Goal: Browse casually

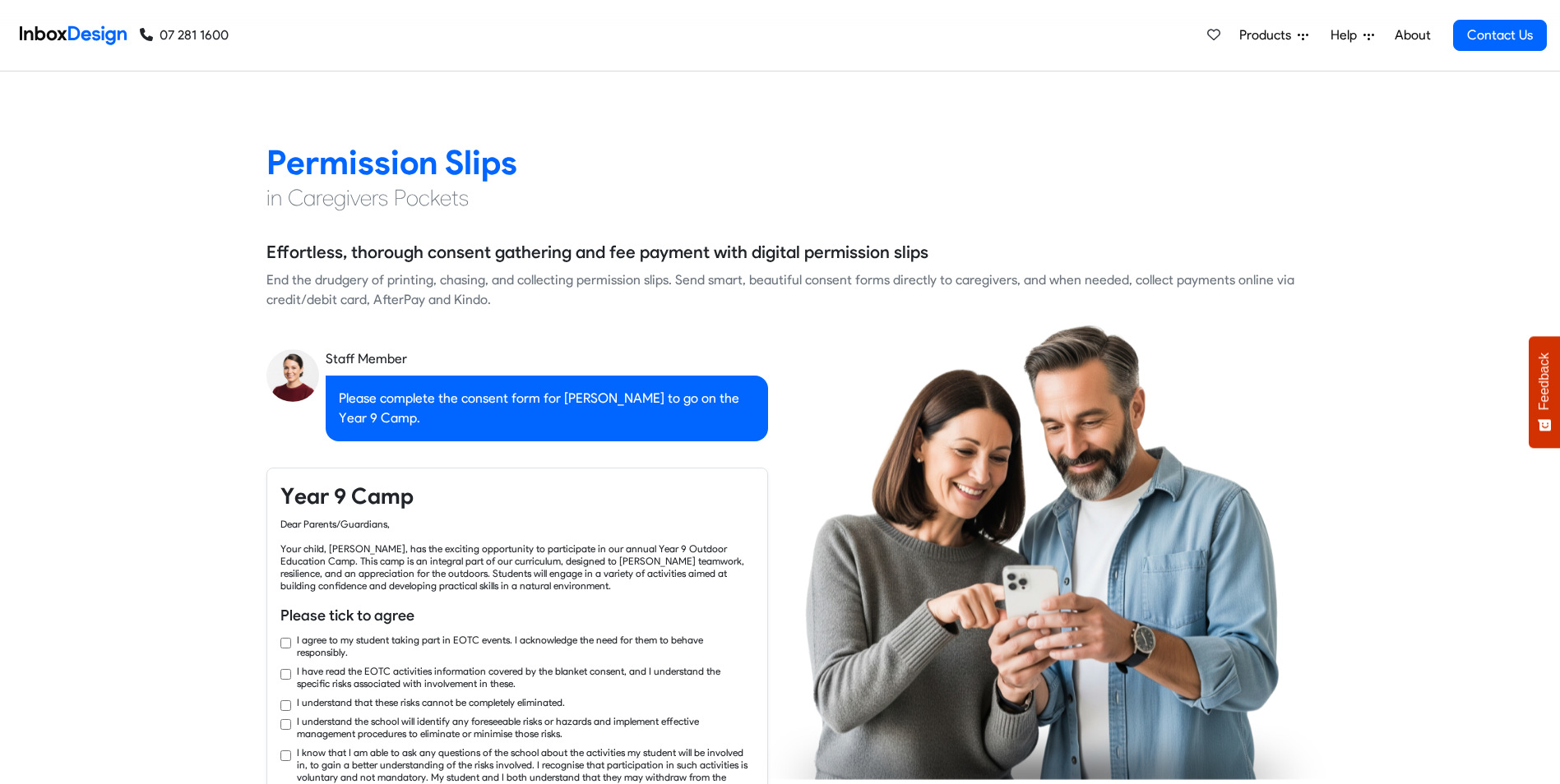
checkbox input "true"
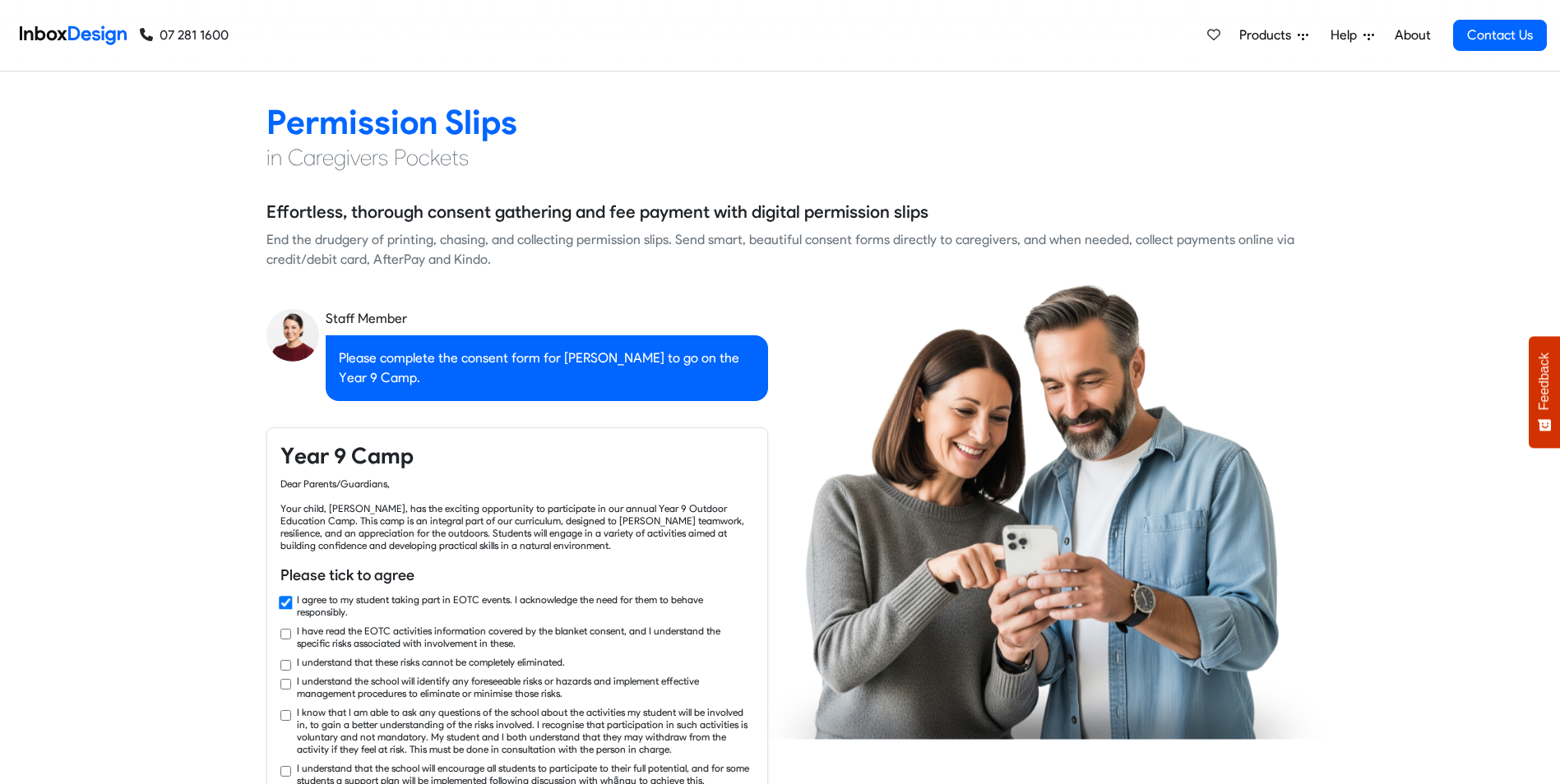
checkbox input "true"
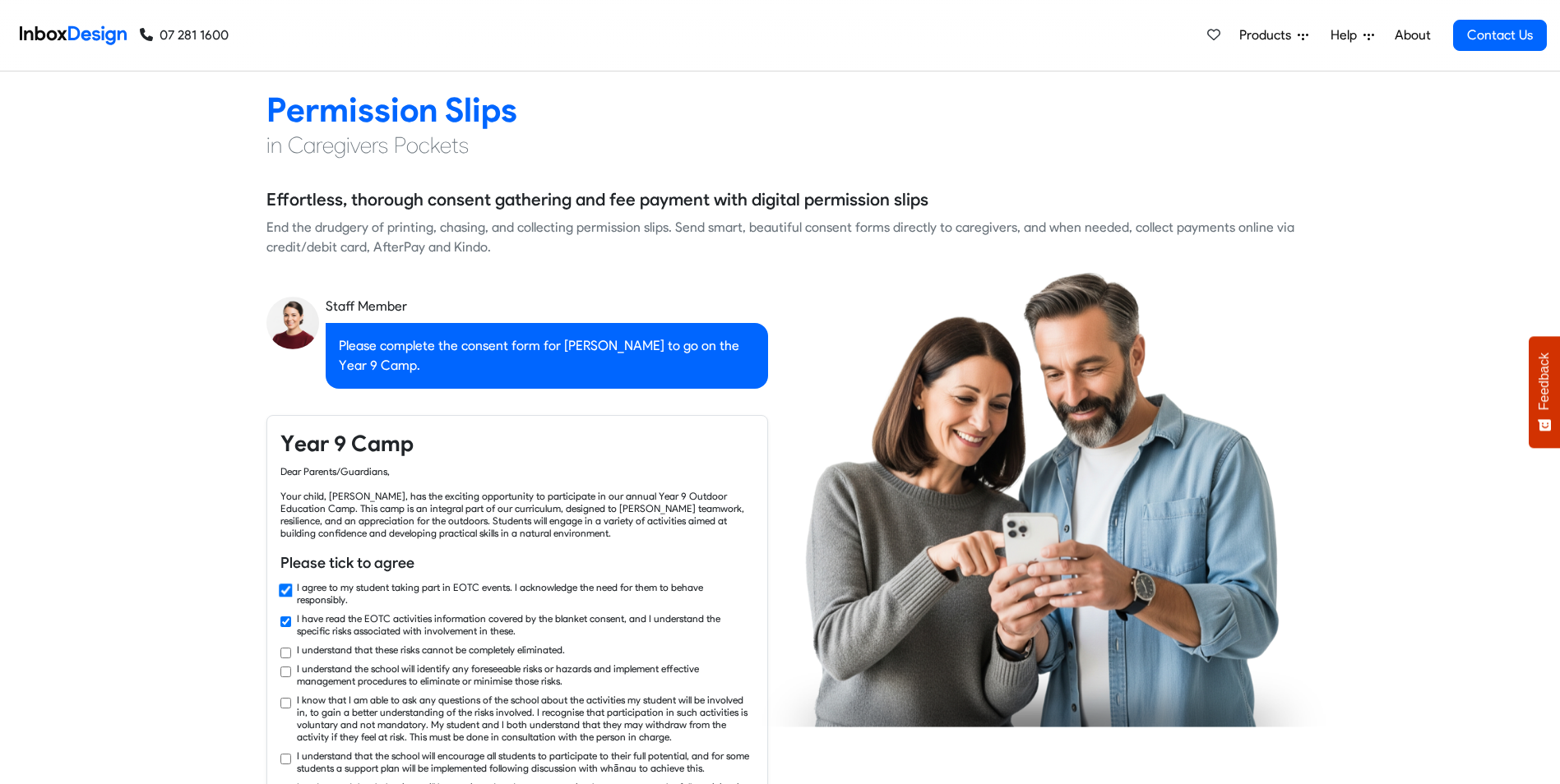
checkbox input "true"
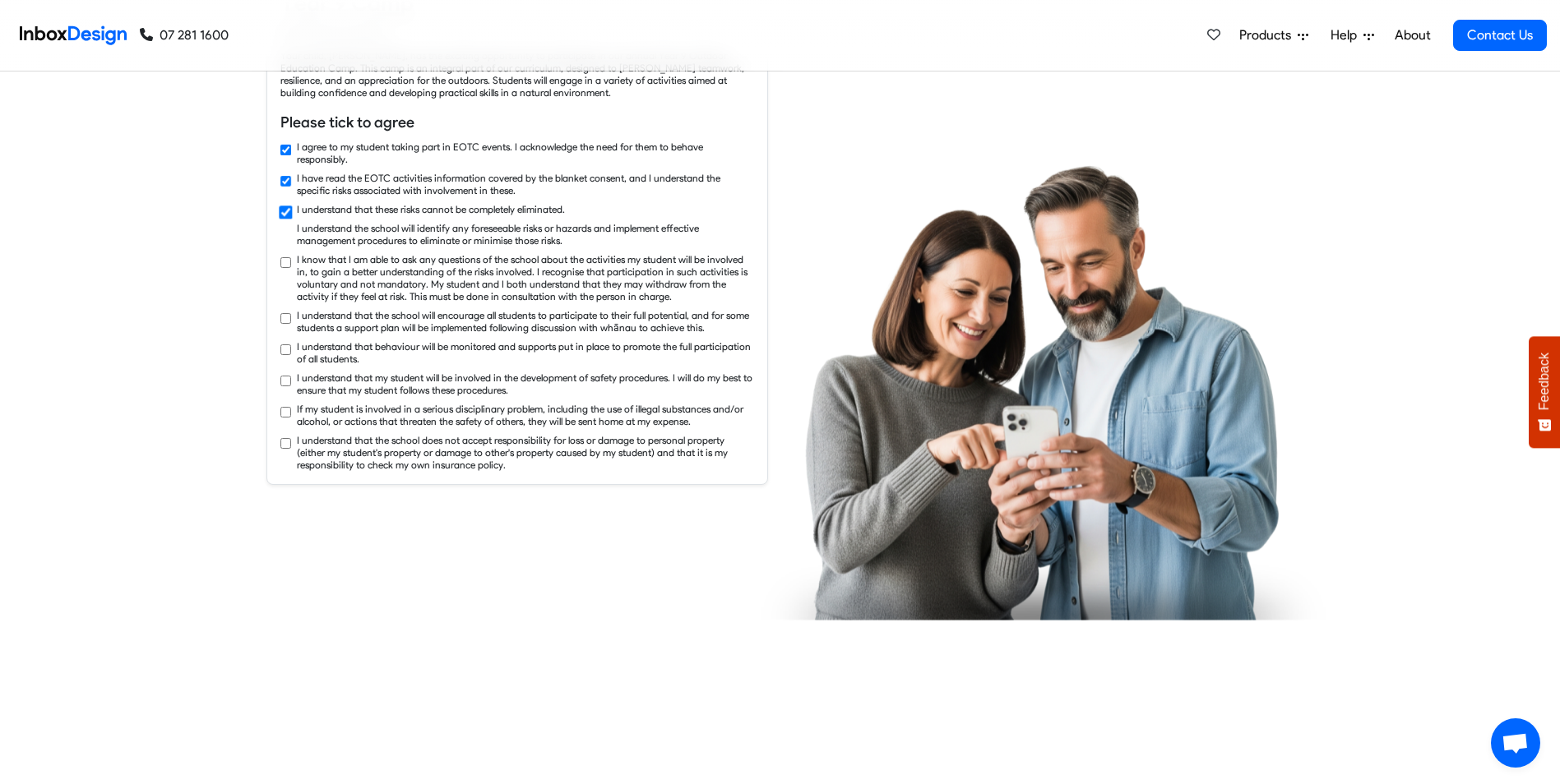
checkbox input "true"
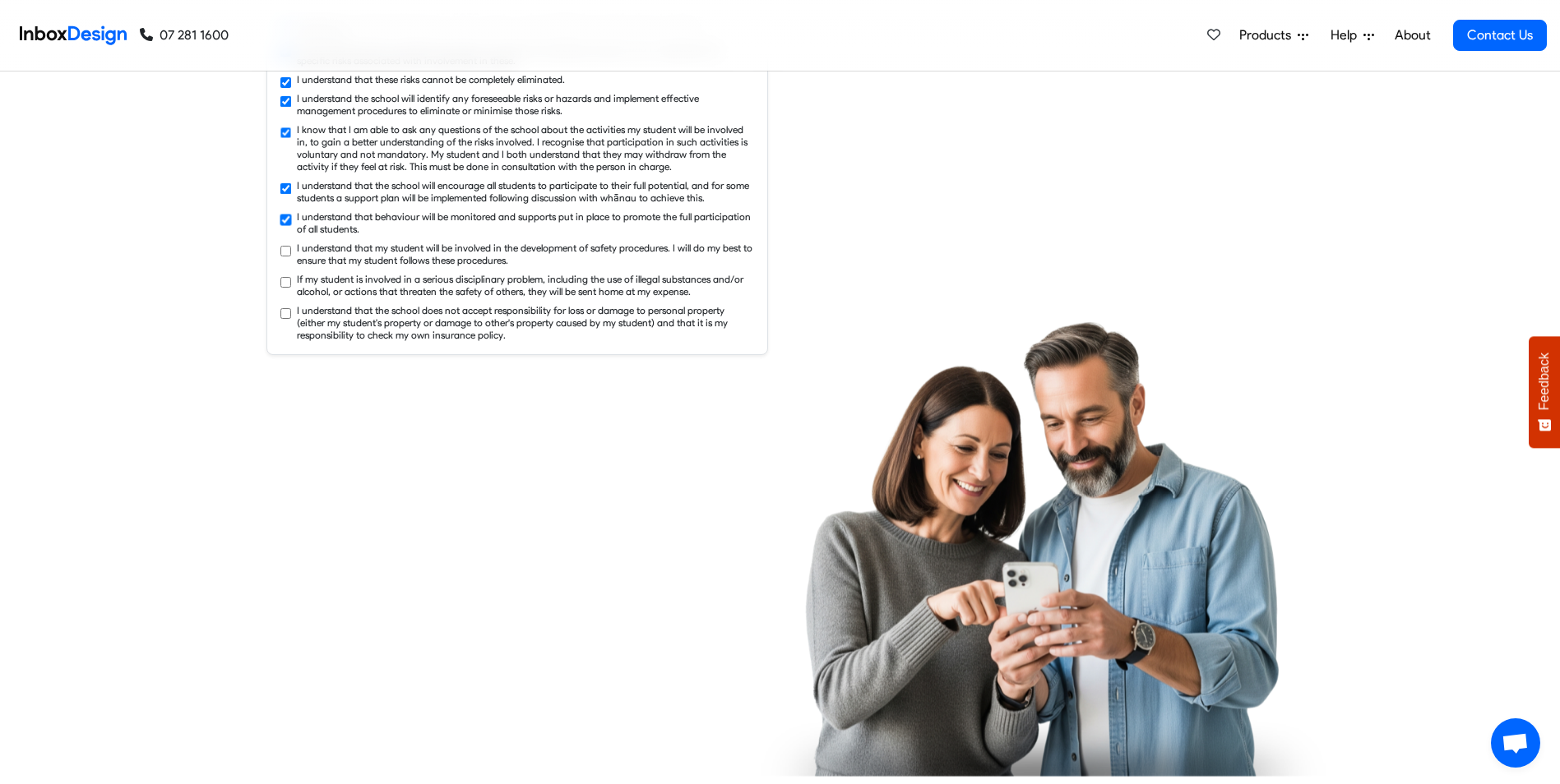
checkbox input "true"
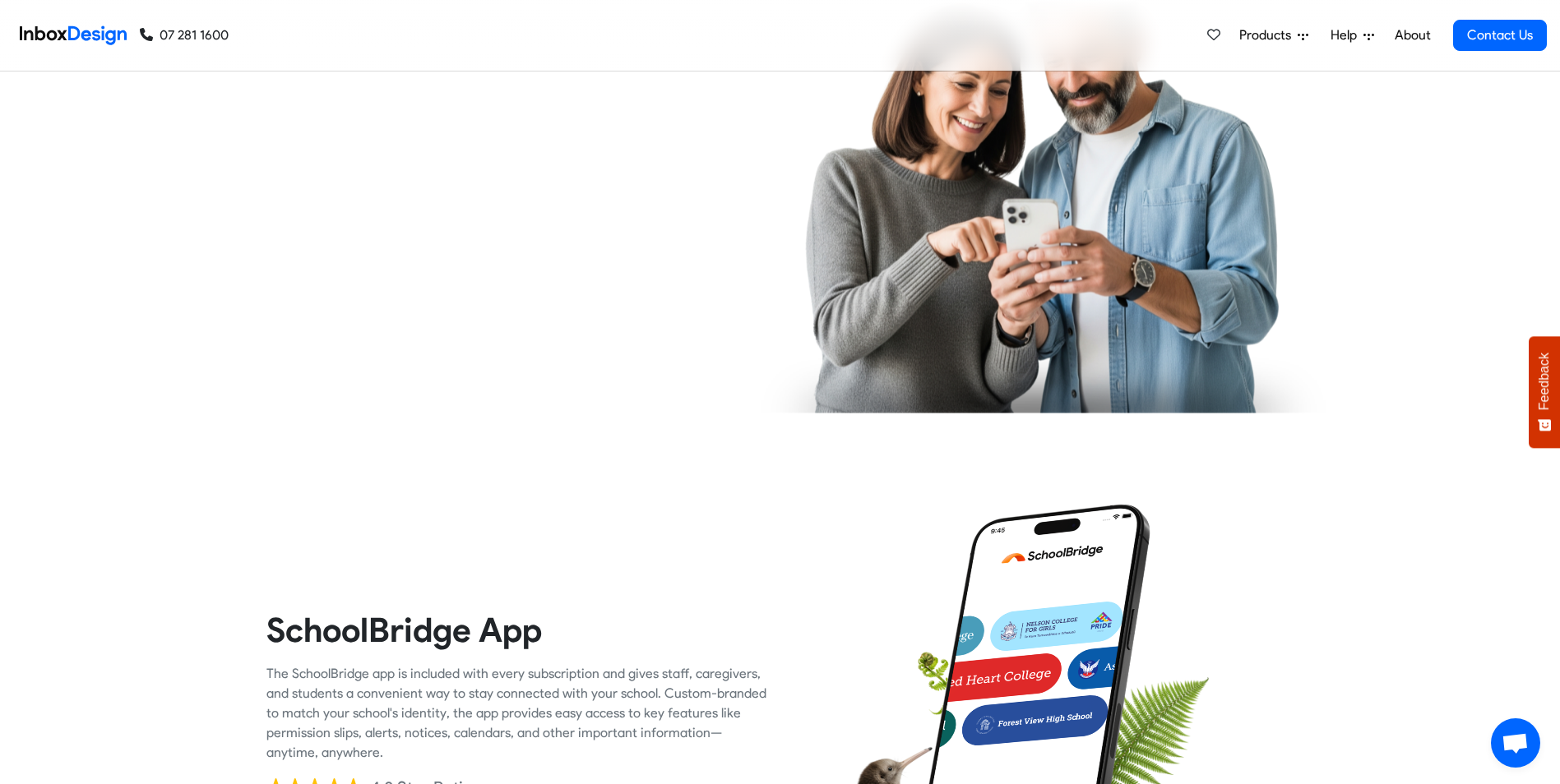
checkbox input "true"
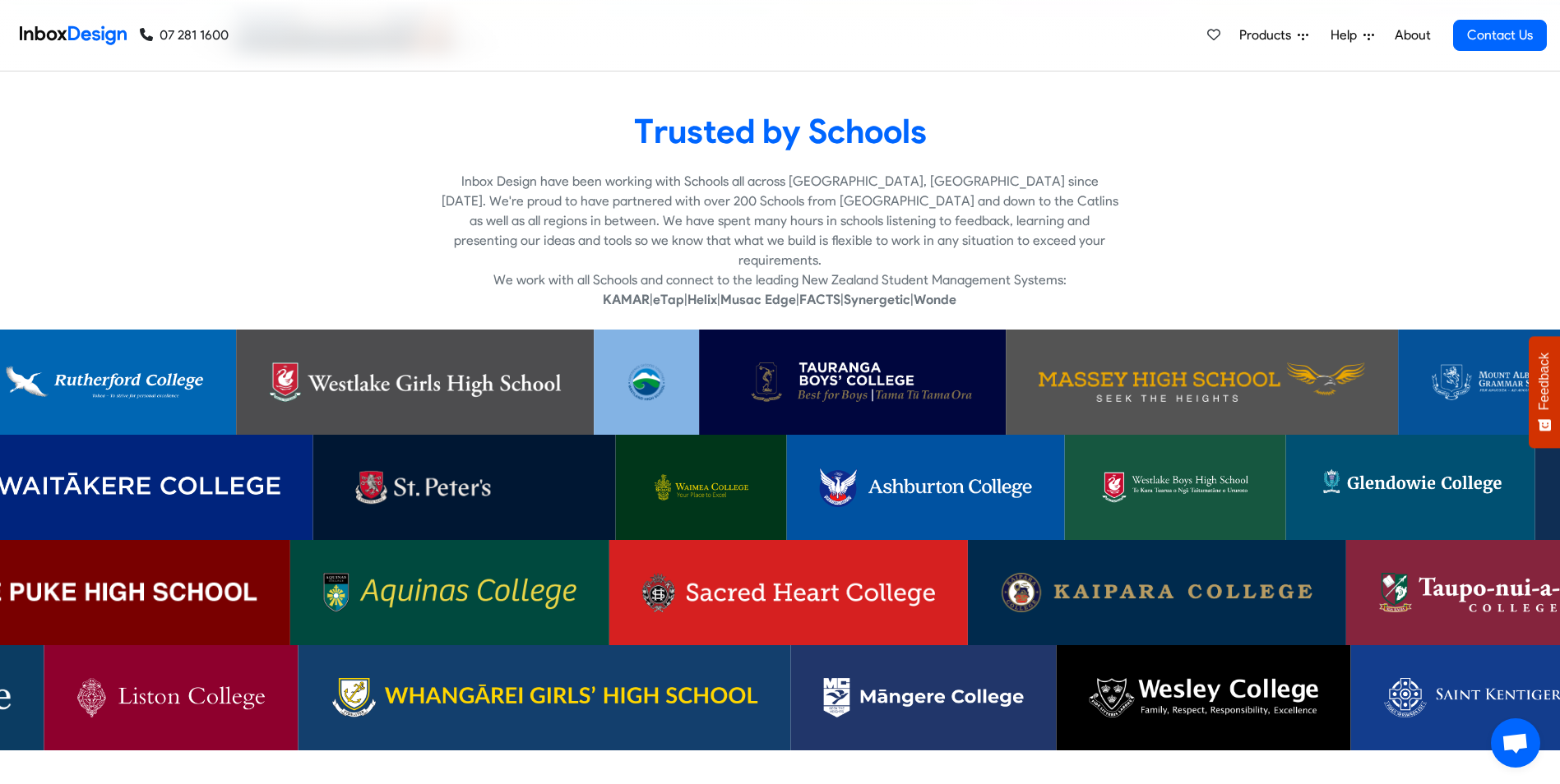
scroll to position [5477, 0]
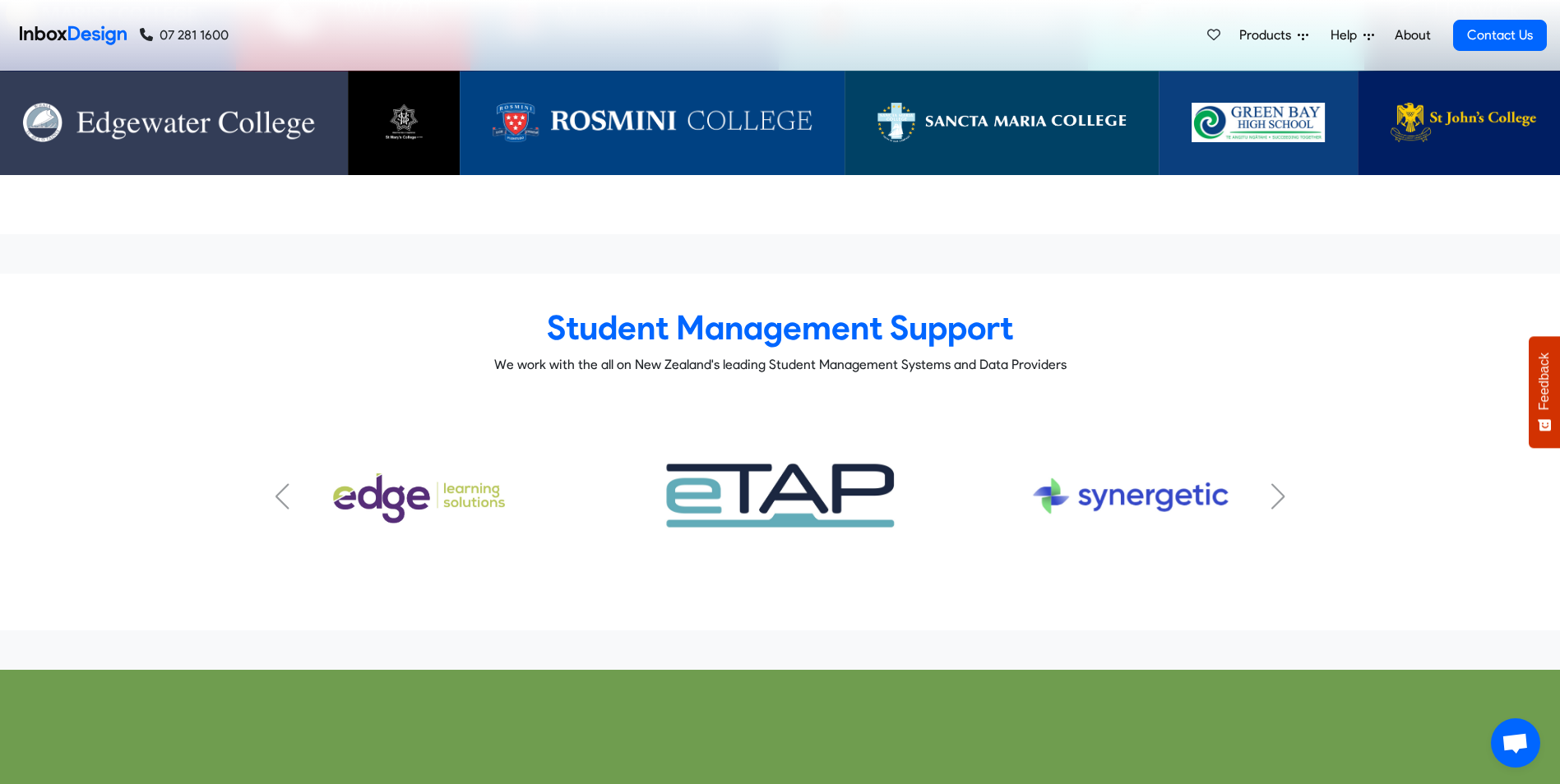
click at [1277, 483] on div "Next slide" at bounding box center [1278, 496] width 17 height 26
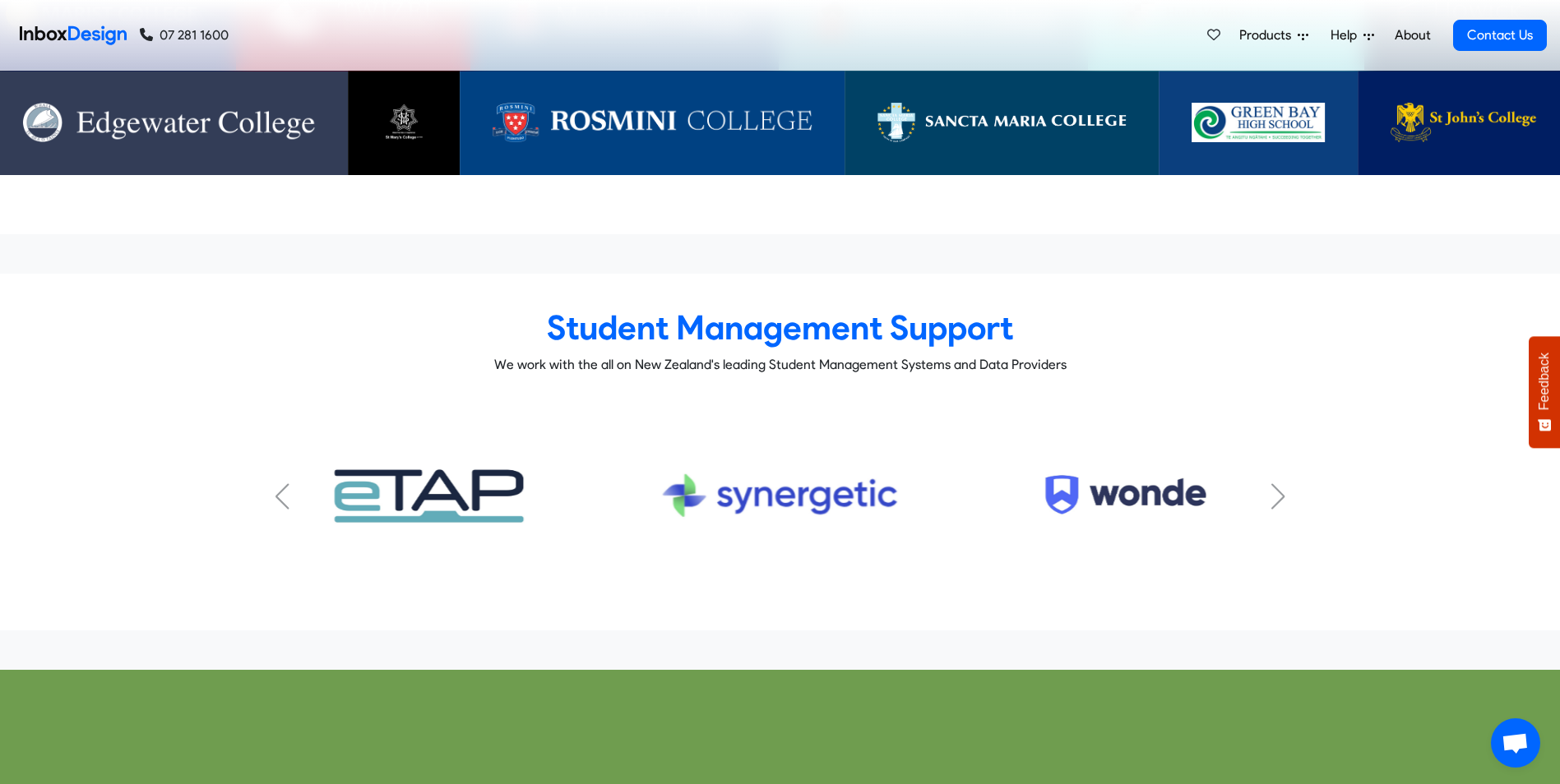
click at [1272, 483] on div "Next slide" at bounding box center [1278, 496] width 17 height 26
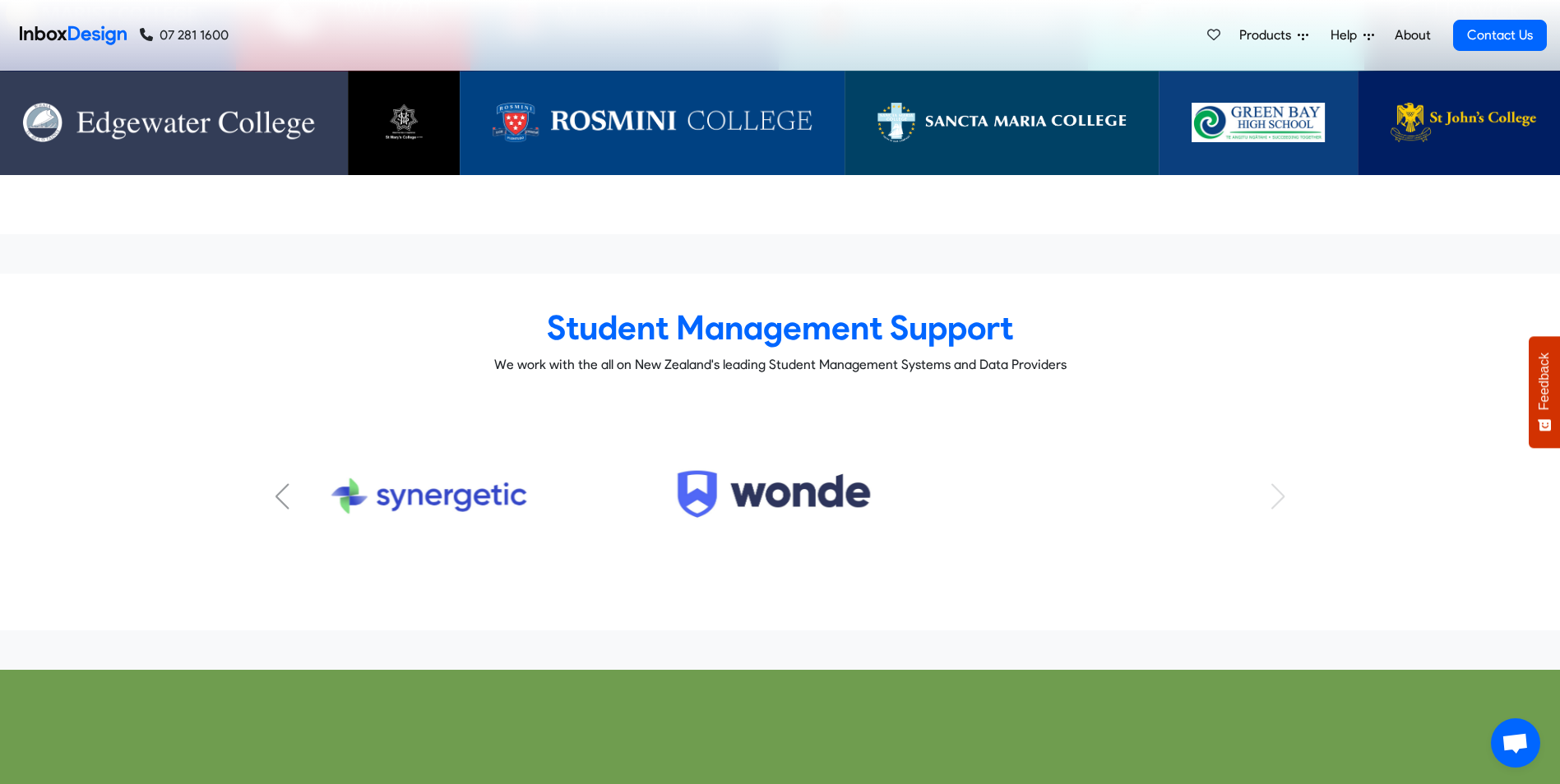
click at [1274, 460] on div "KAMAR Subtitle FACTS Subtitle HERO Subtitle Musac Edge Subtitle eTap Subtitle S…" at bounding box center [780, 495] width 1028 height 190
click at [280, 483] on div "Previous slide" at bounding box center [283, 496] width 17 height 26
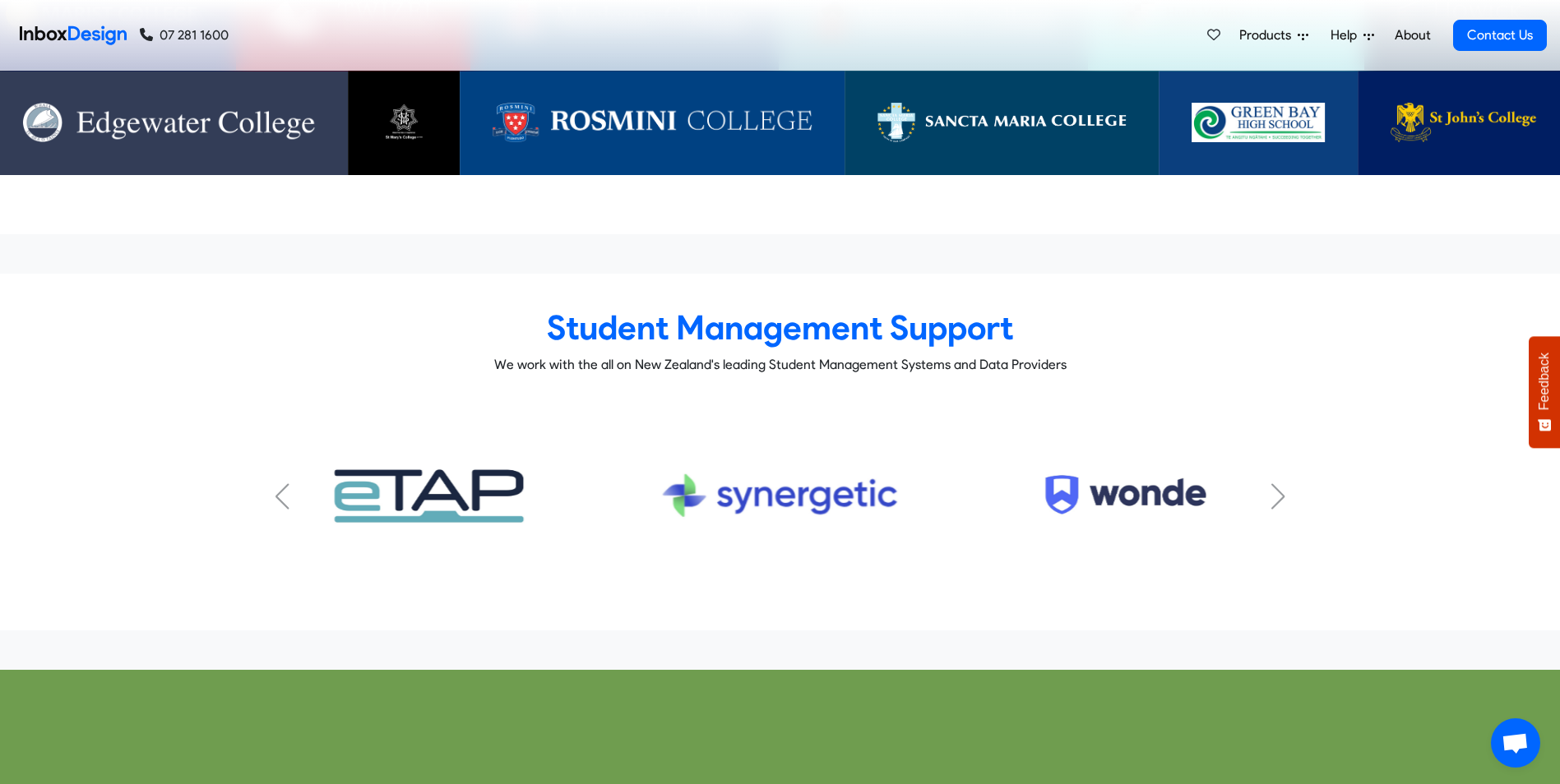
click at [280, 483] on div "Previous slide" at bounding box center [283, 496] width 17 height 26
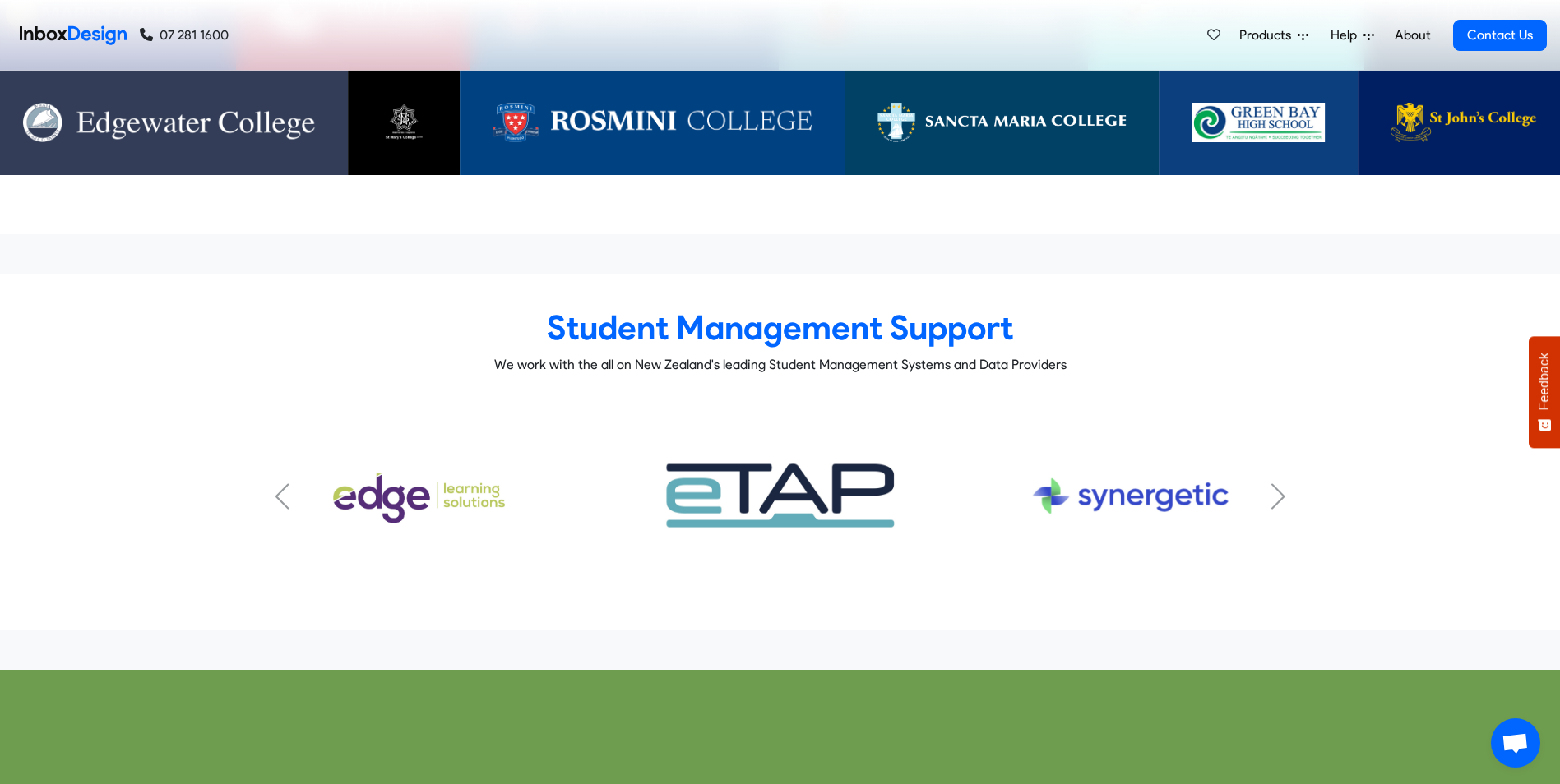
click at [279, 483] on div "Previous slide" at bounding box center [283, 496] width 17 height 26
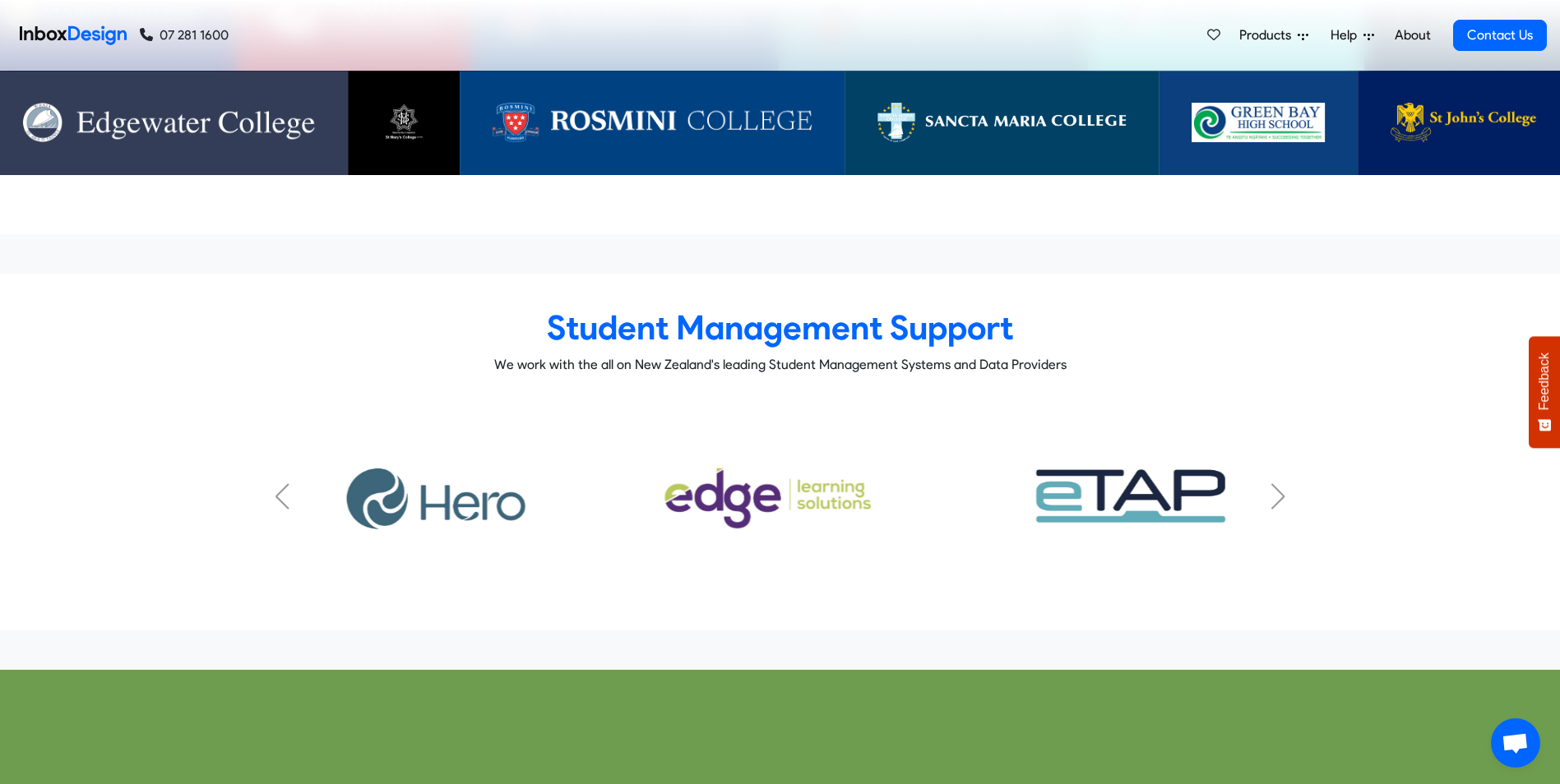
click at [278, 483] on div "Previous slide" at bounding box center [283, 496] width 17 height 26
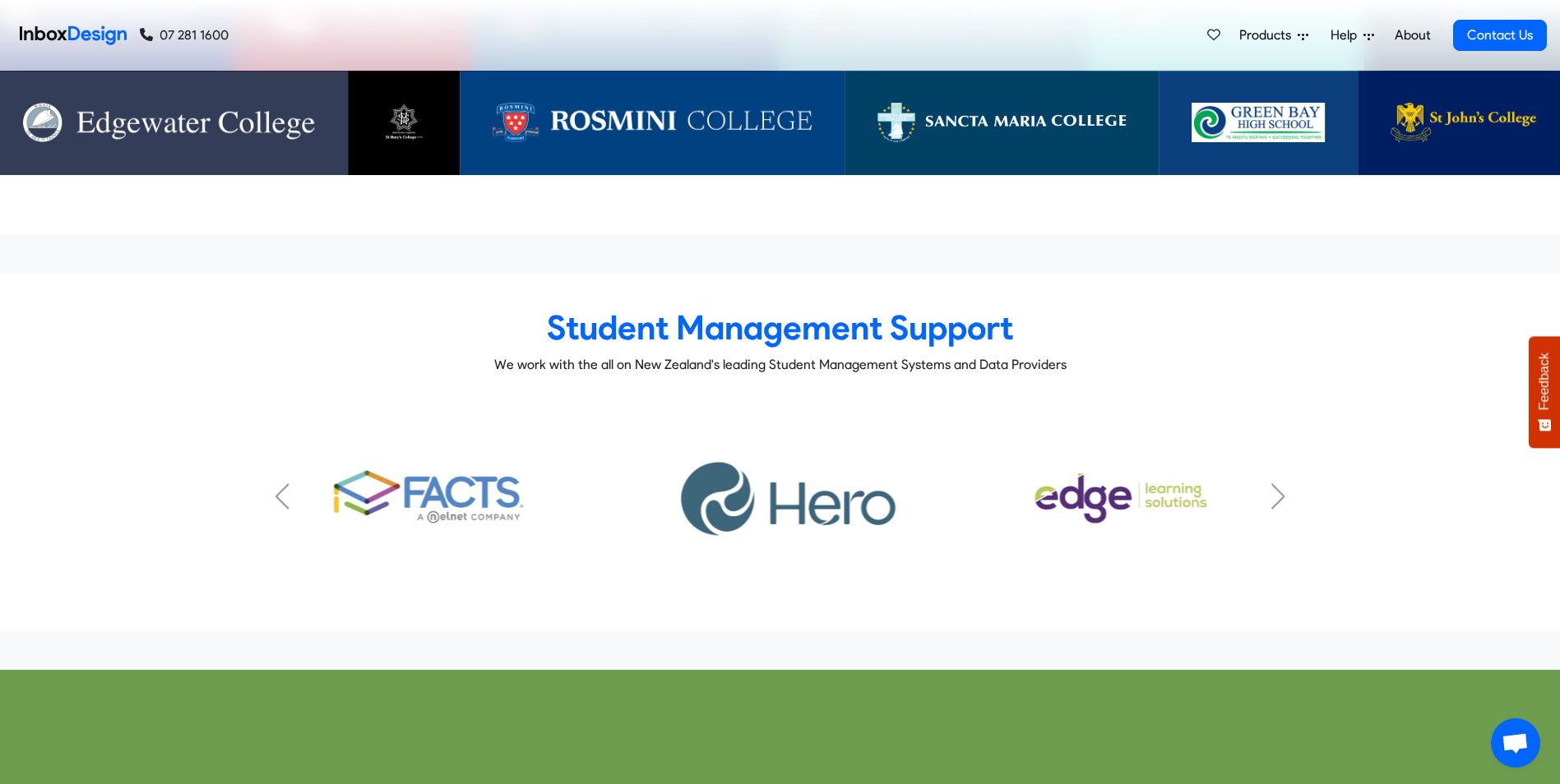
click at [278, 483] on div "Previous slide" at bounding box center [283, 496] width 17 height 26
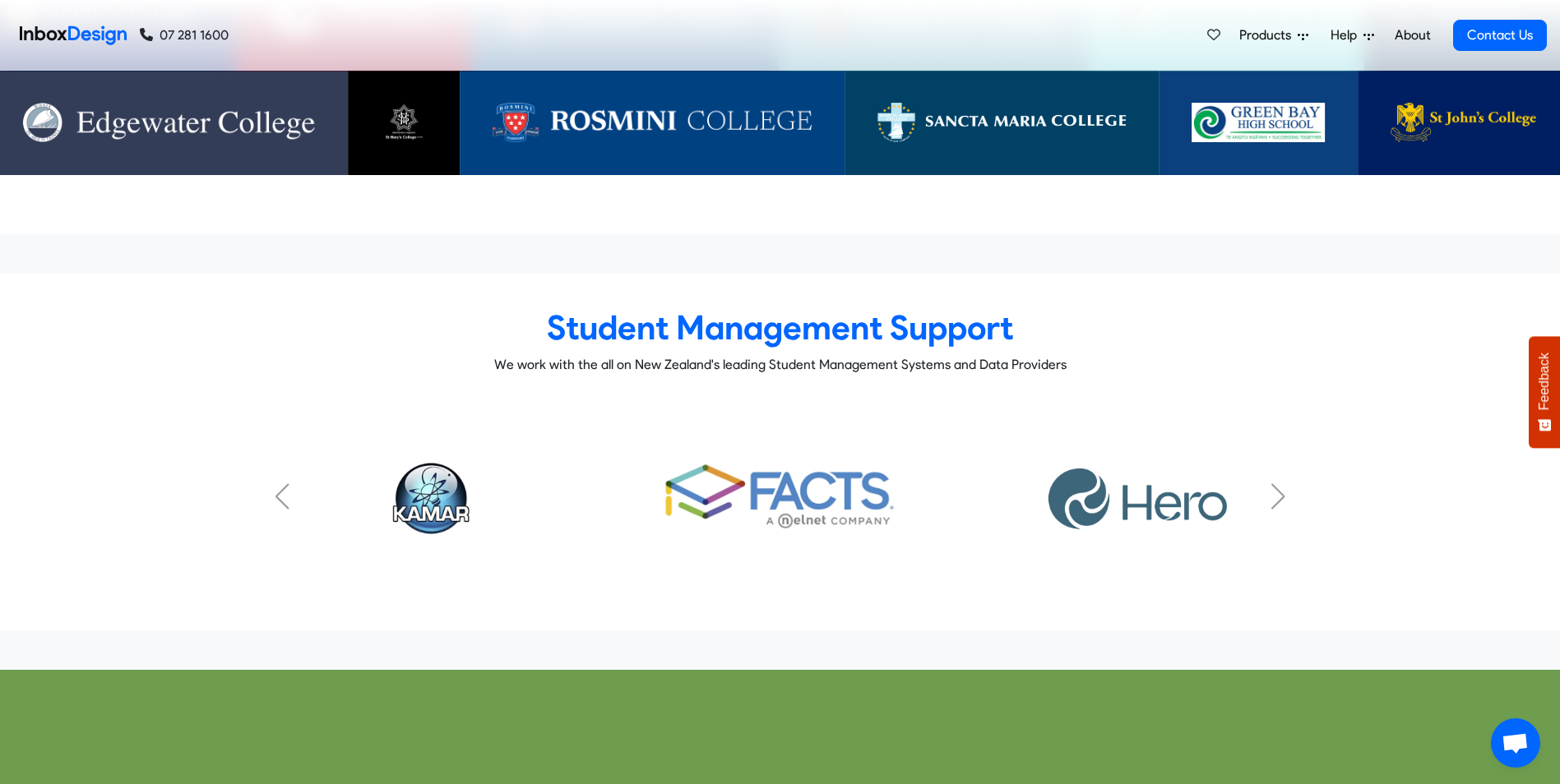
click at [440, 459] on img "1 / 7" at bounding box center [430, 496] width 222 height 111
click at [404, 449] on img "1 / 7" at bounding box center [430, 496] width 222 height 111
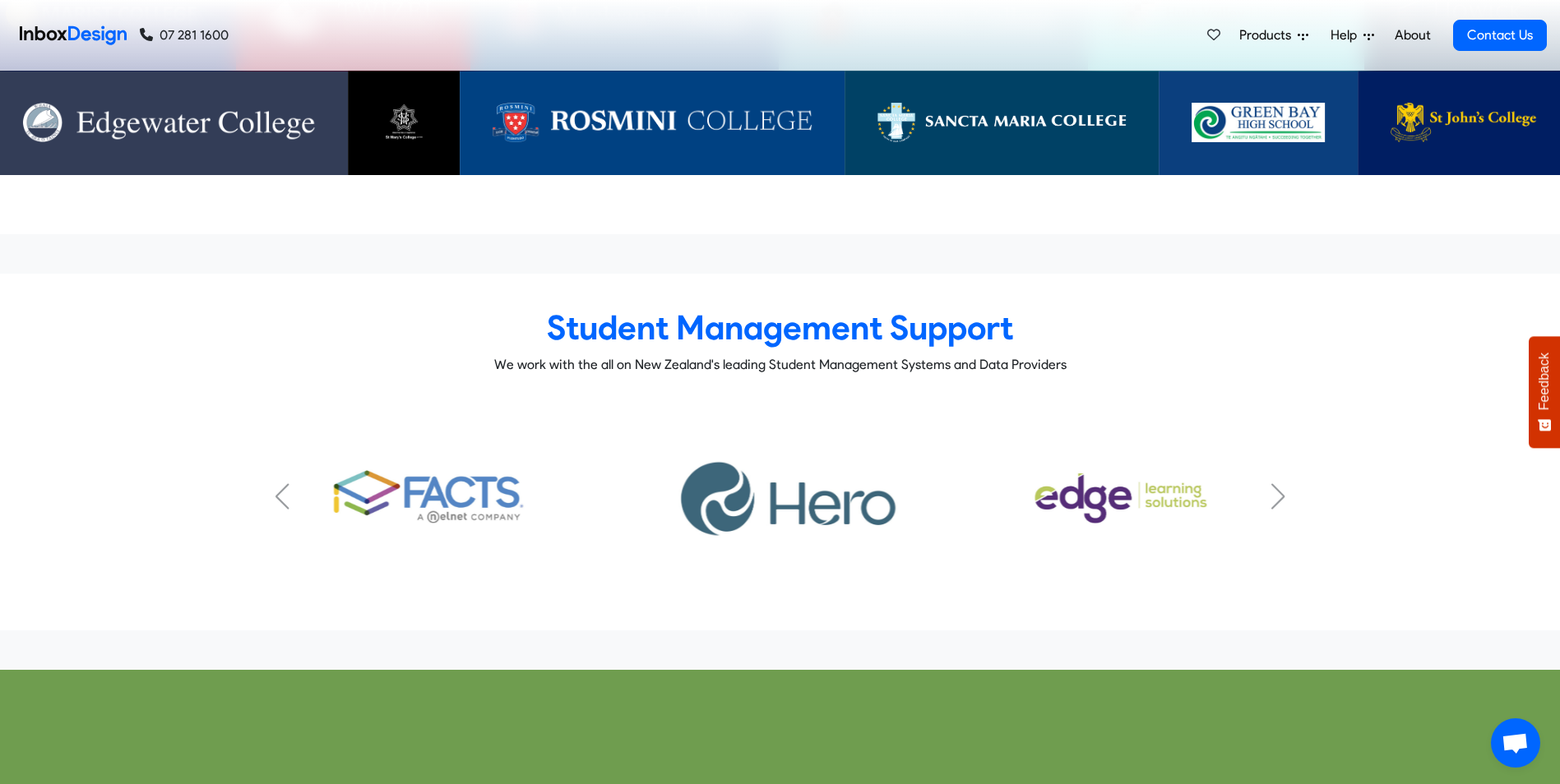
click at [404, 449] on img "2 / 7" at bounding box center [430, 496] width 222 height 111
click at [407, 449] on img "2 / 7" at bounding box center [430, 496] width 222 height 111
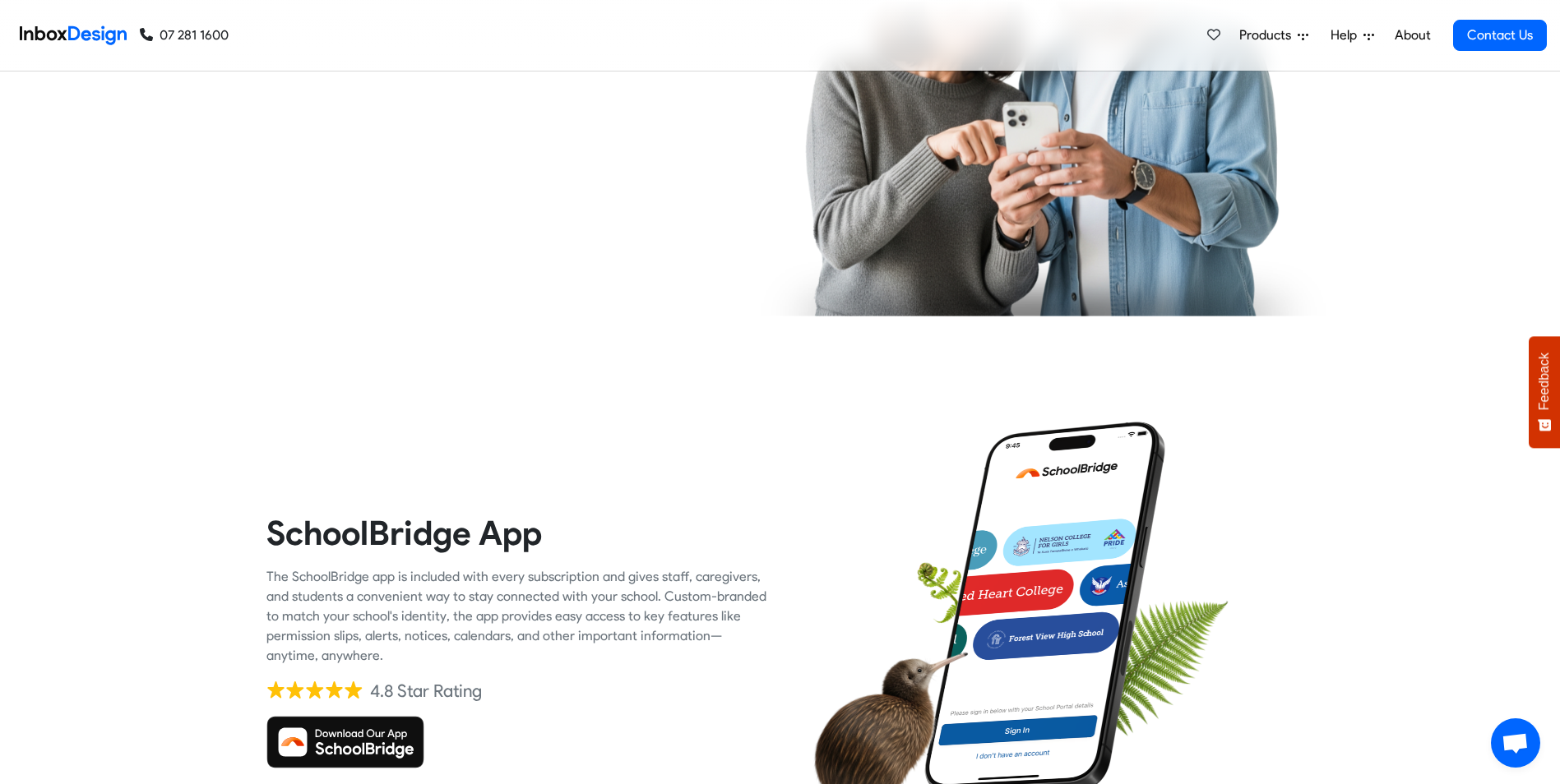
scroll to position [3174, 0]
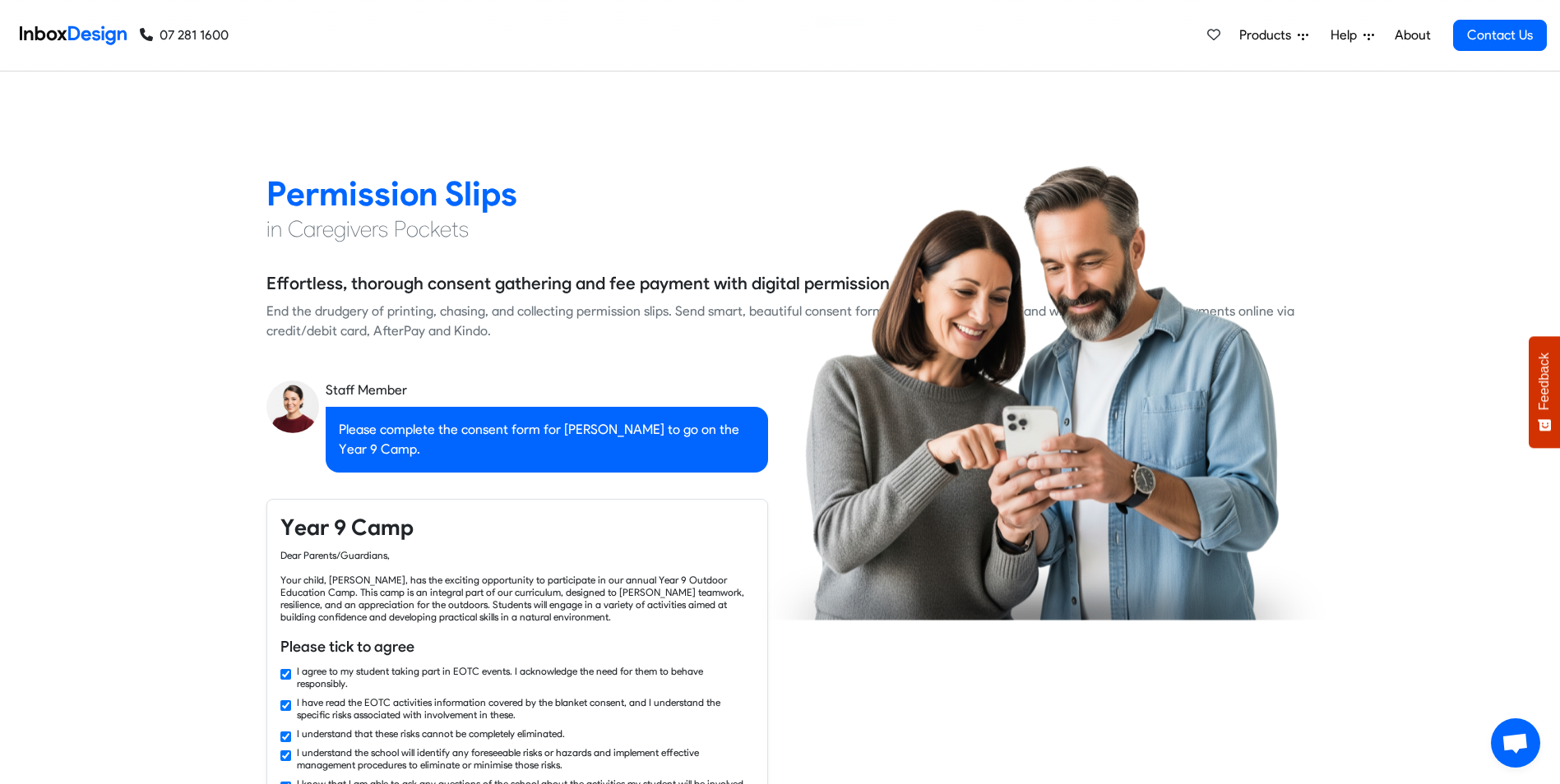
checkbox input "false"
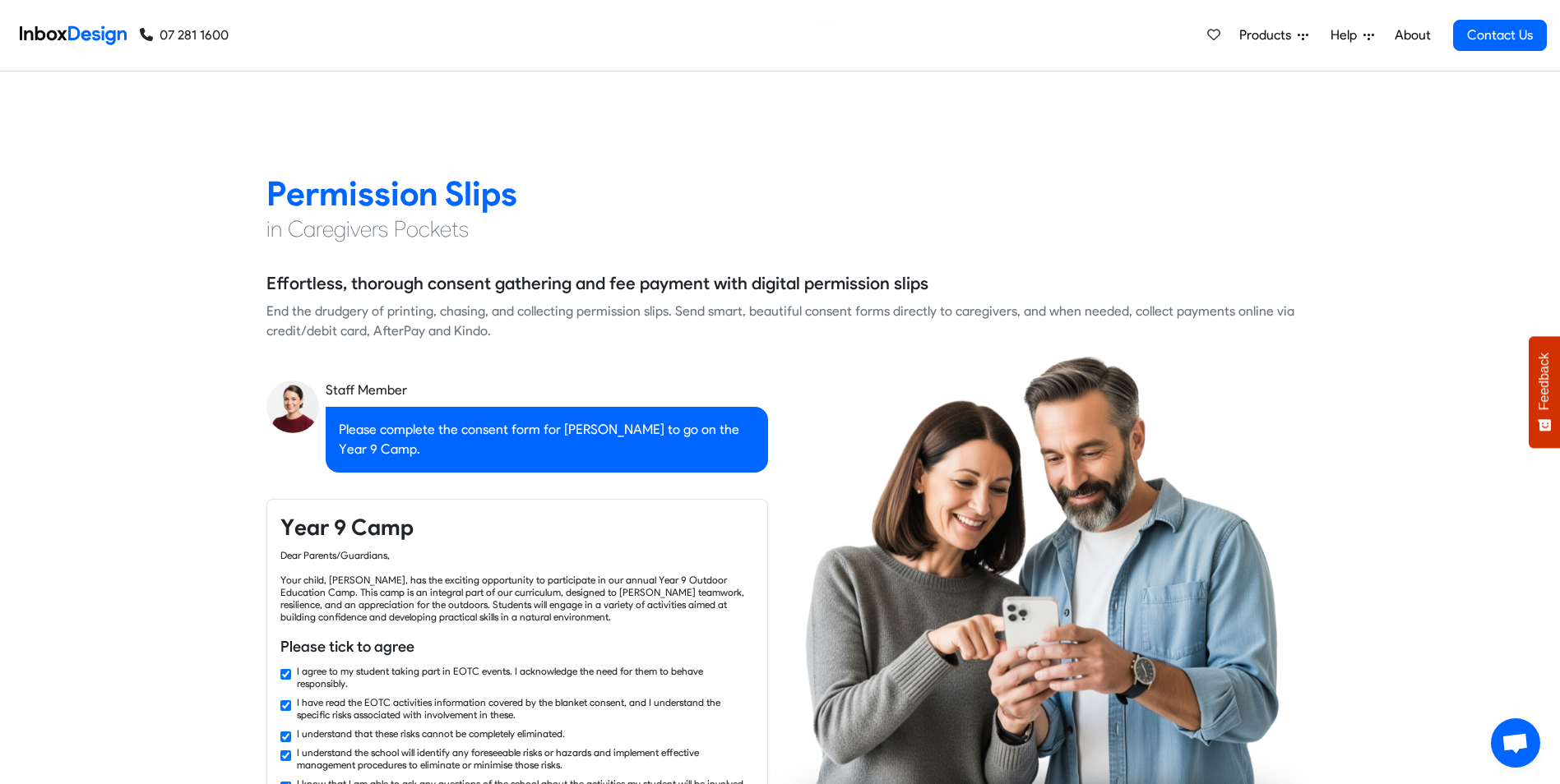
checkbox input "false"
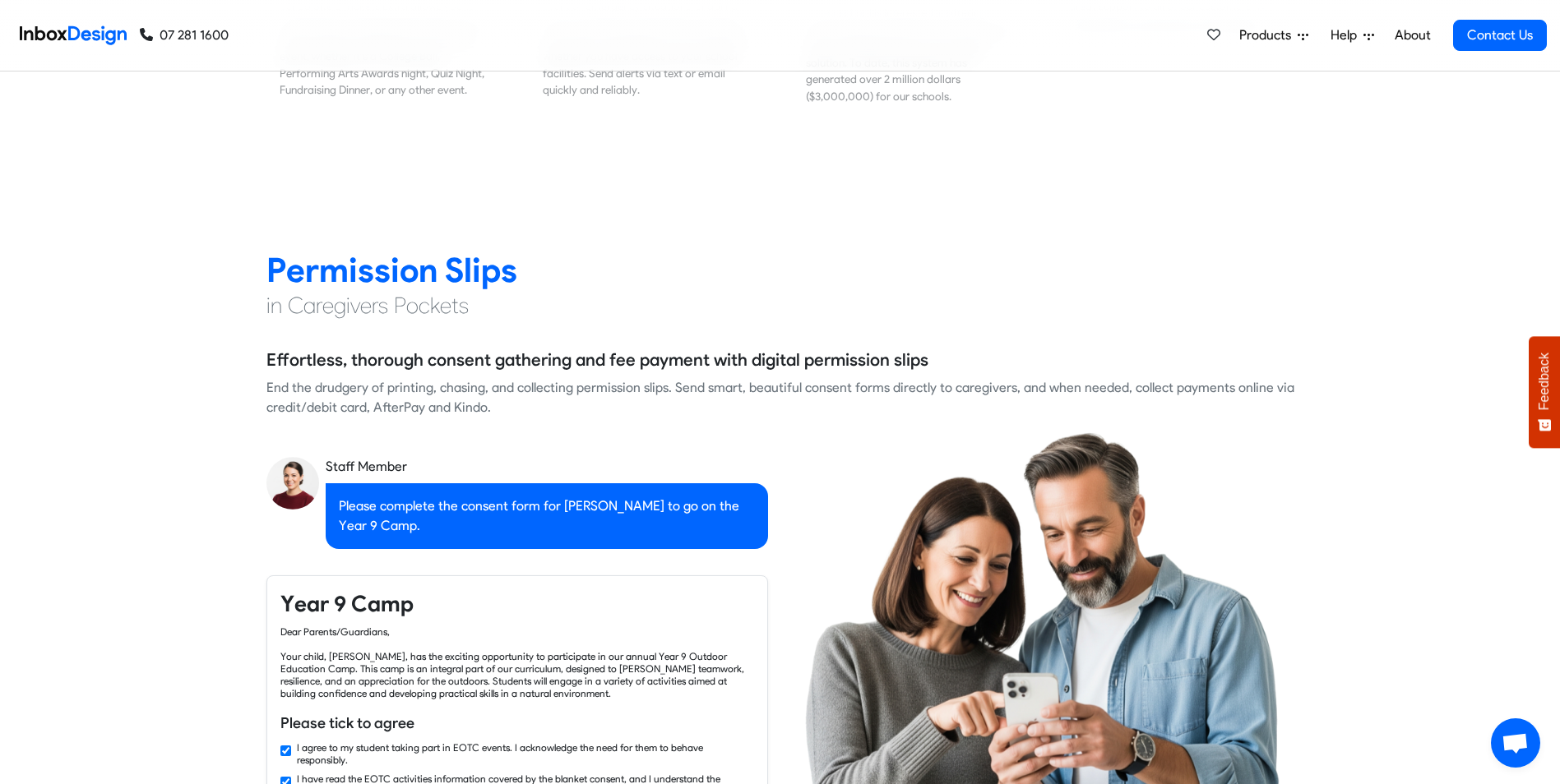
checkbox input "false"
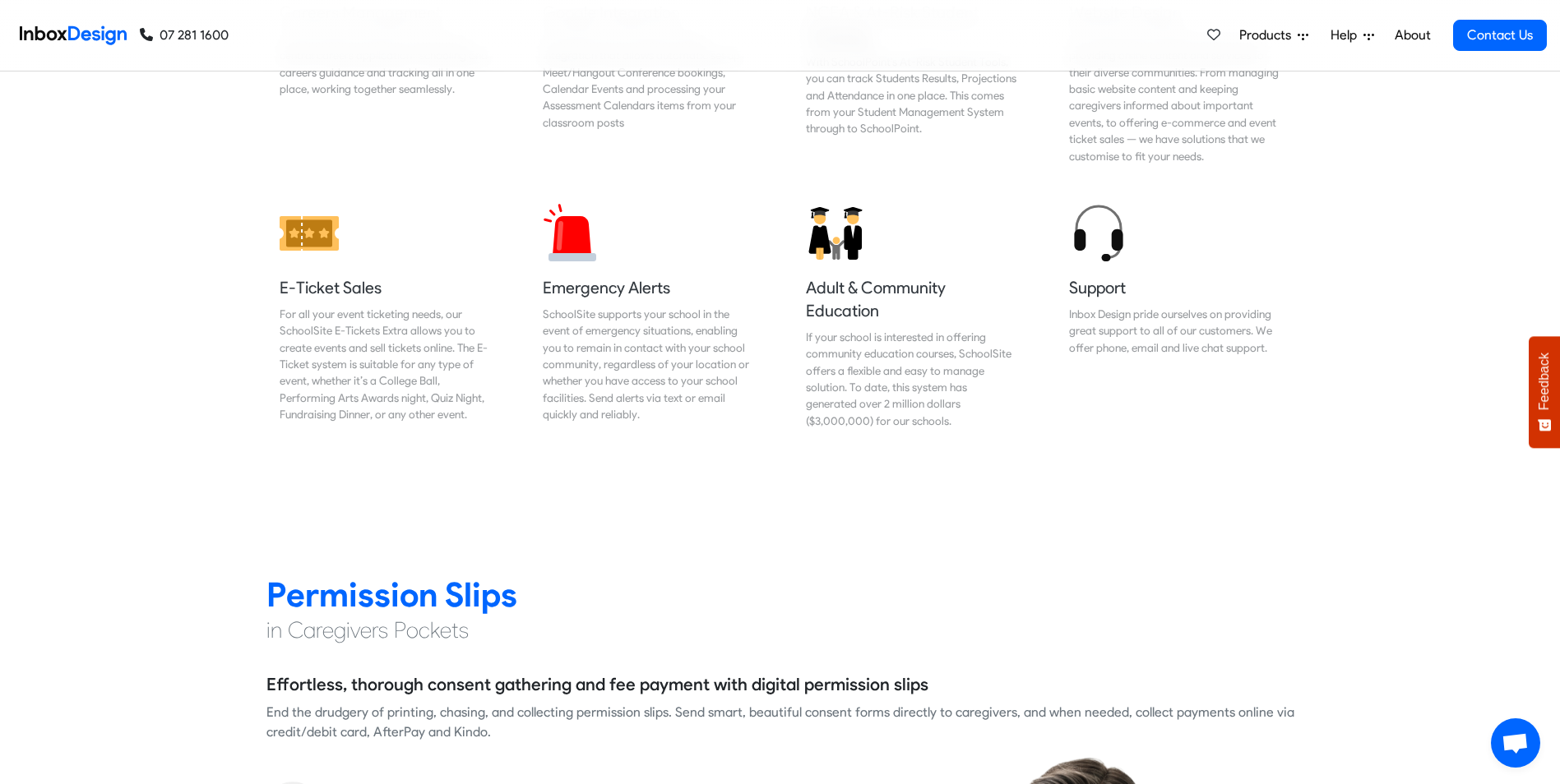
checkbox input "false"
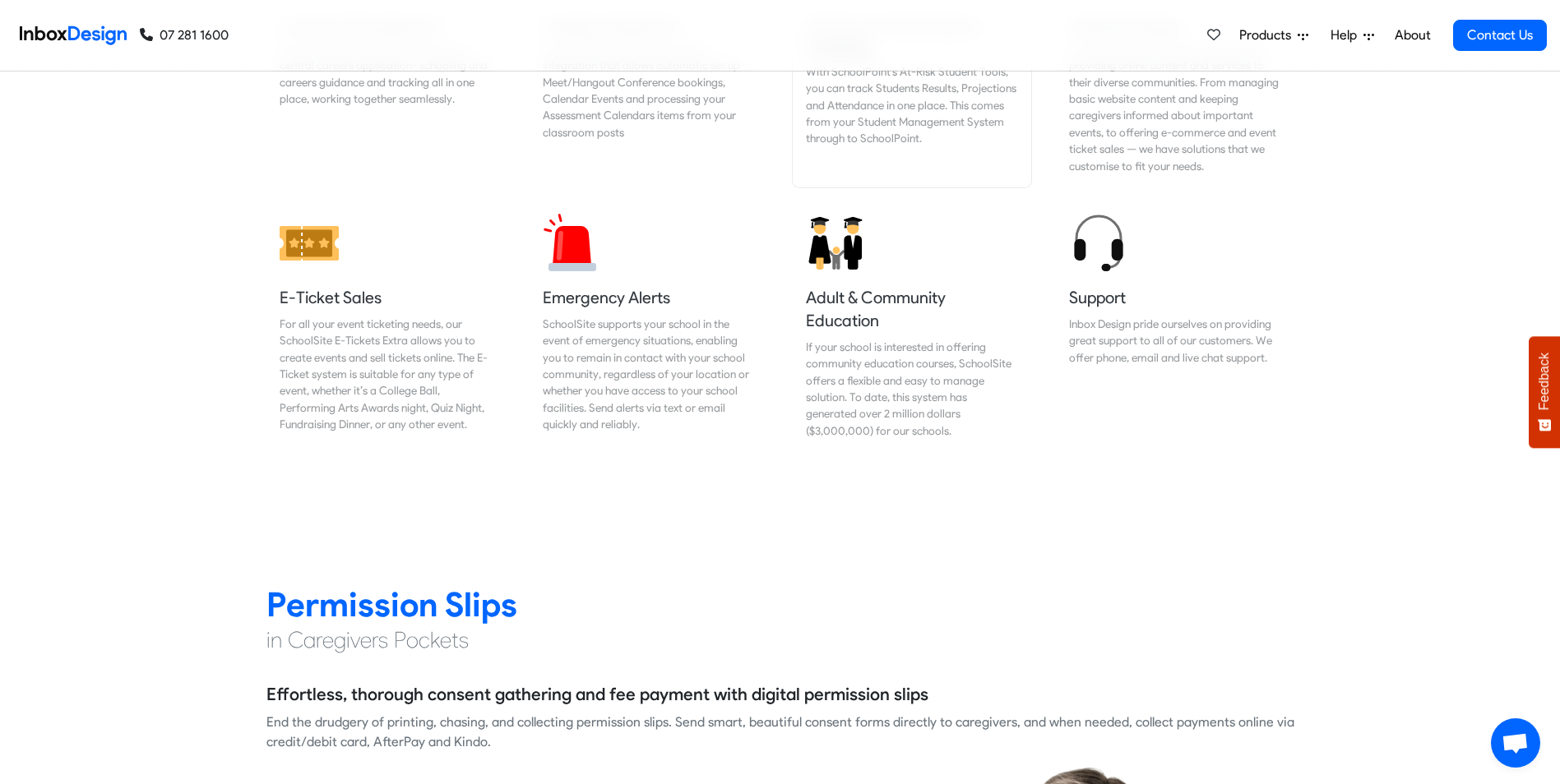
checkbox input "false"
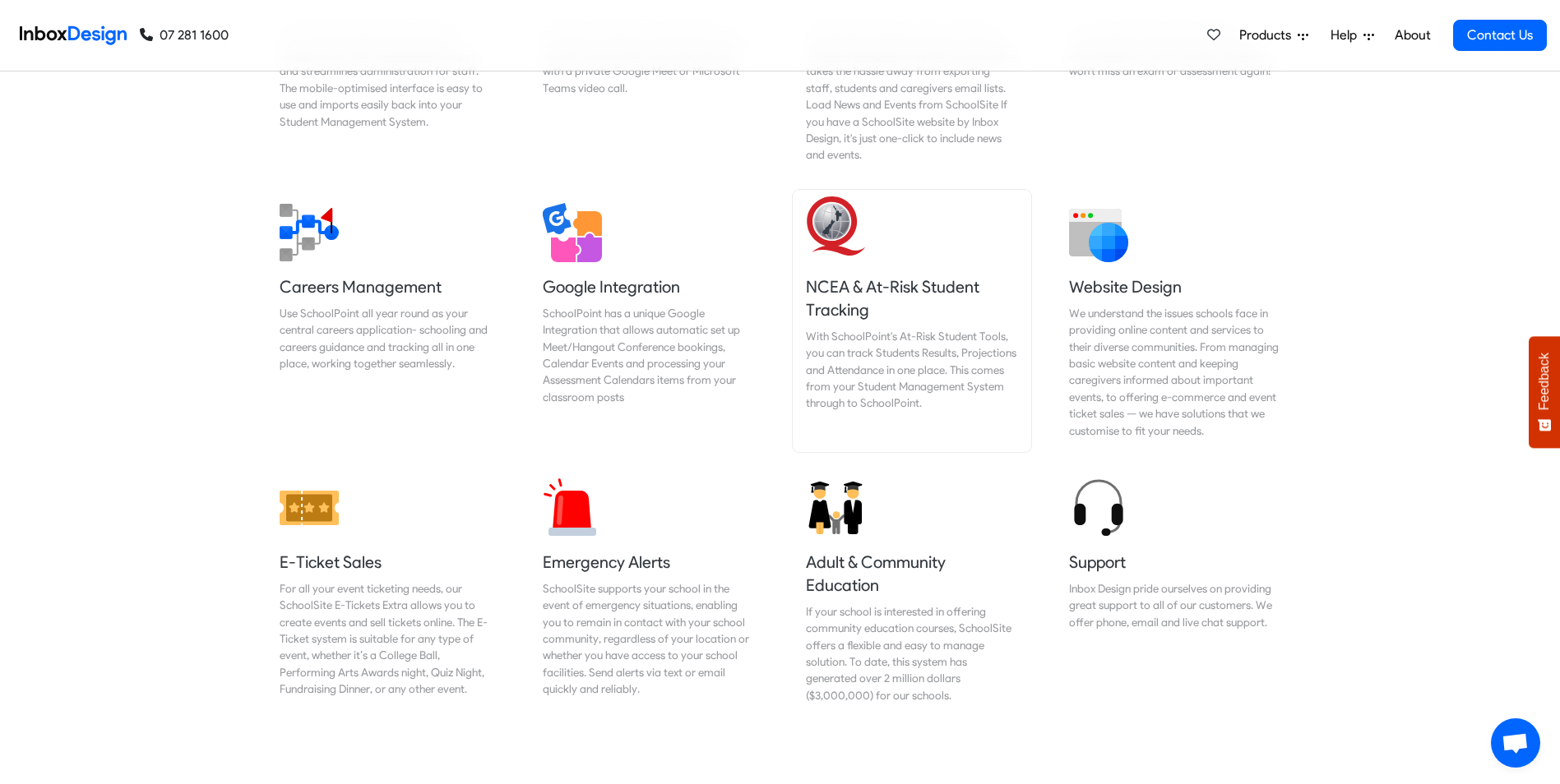
checkbox input "false"
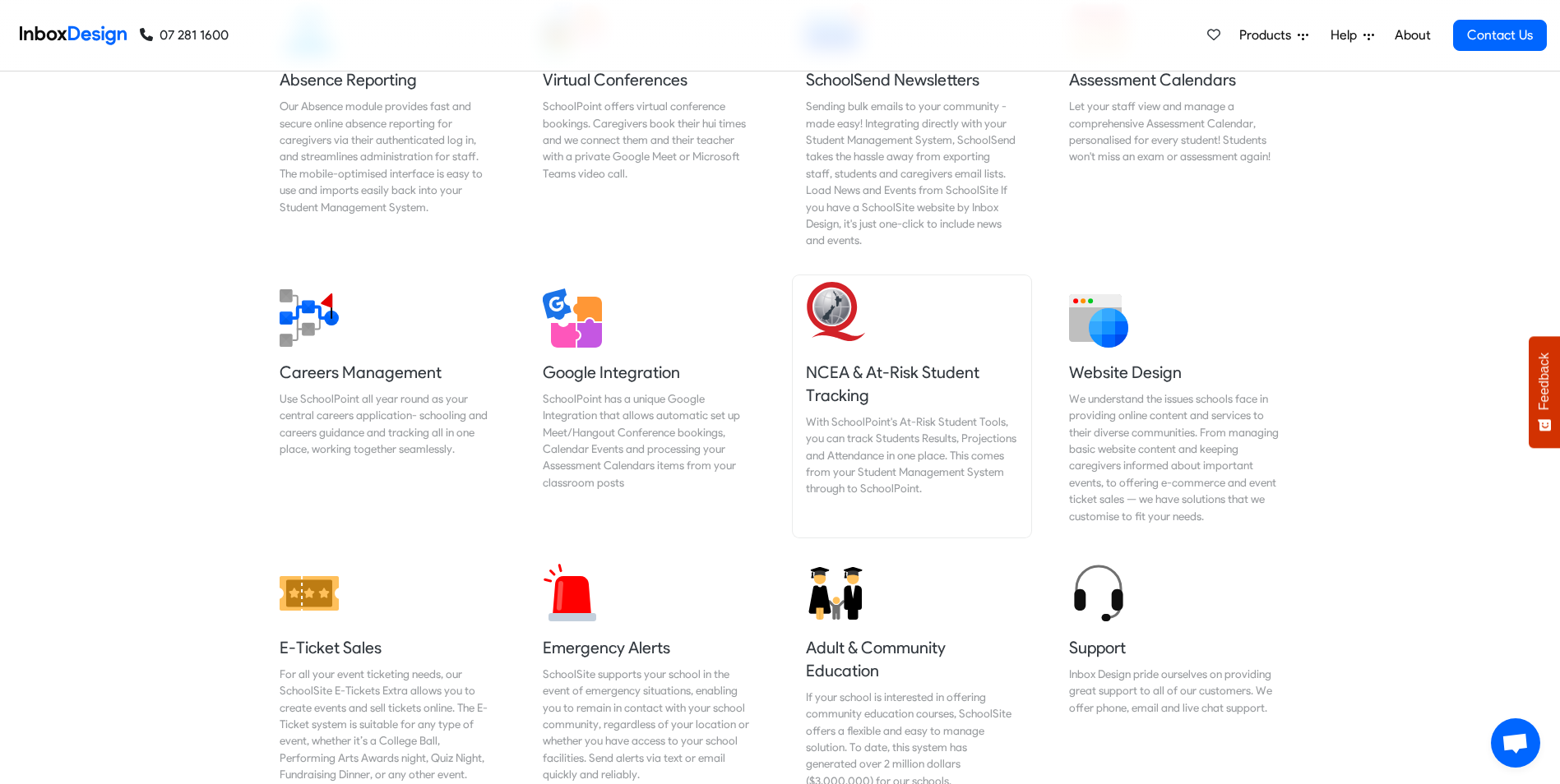
checkbox input "false"
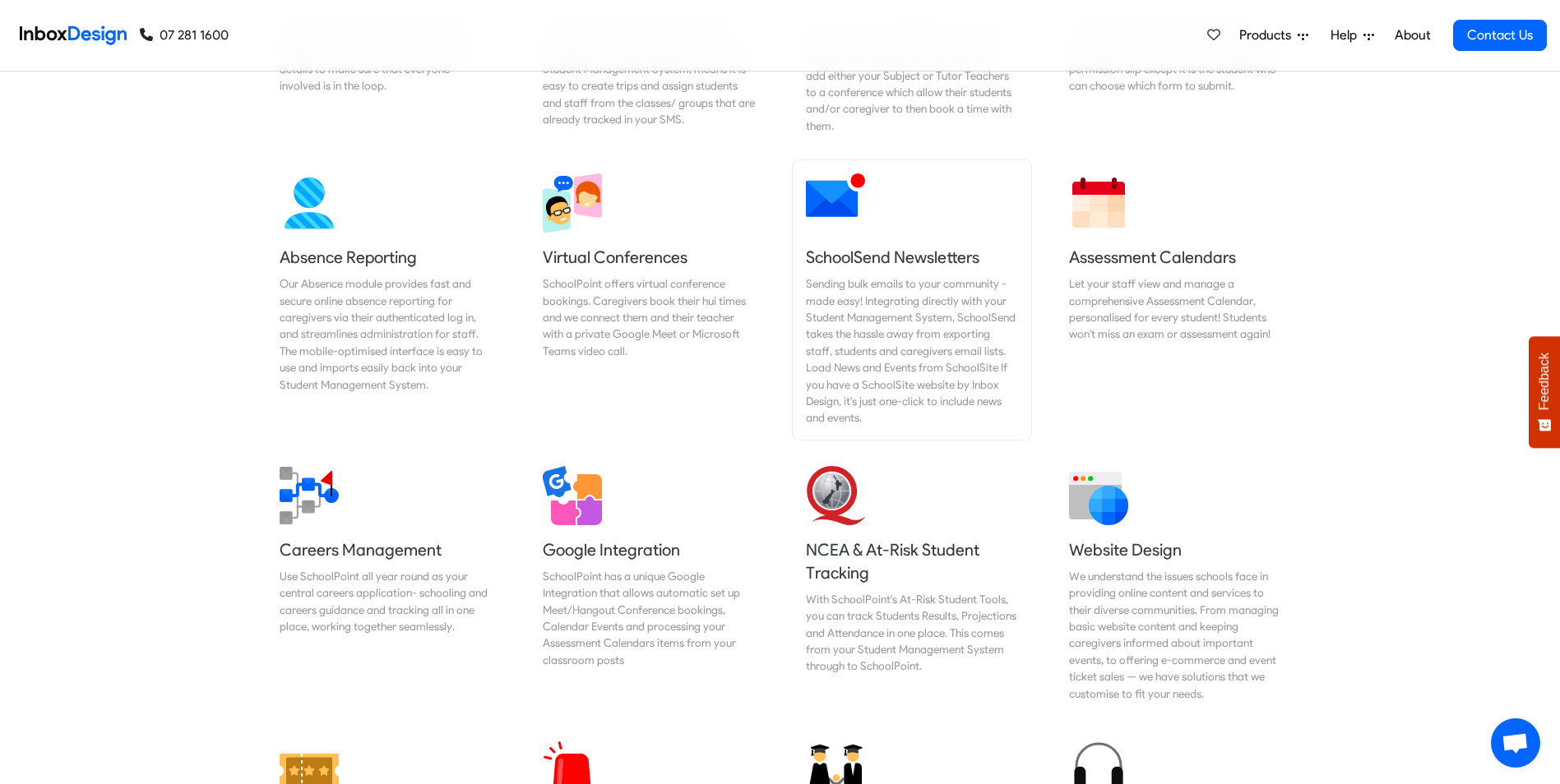
checkbox input "false"
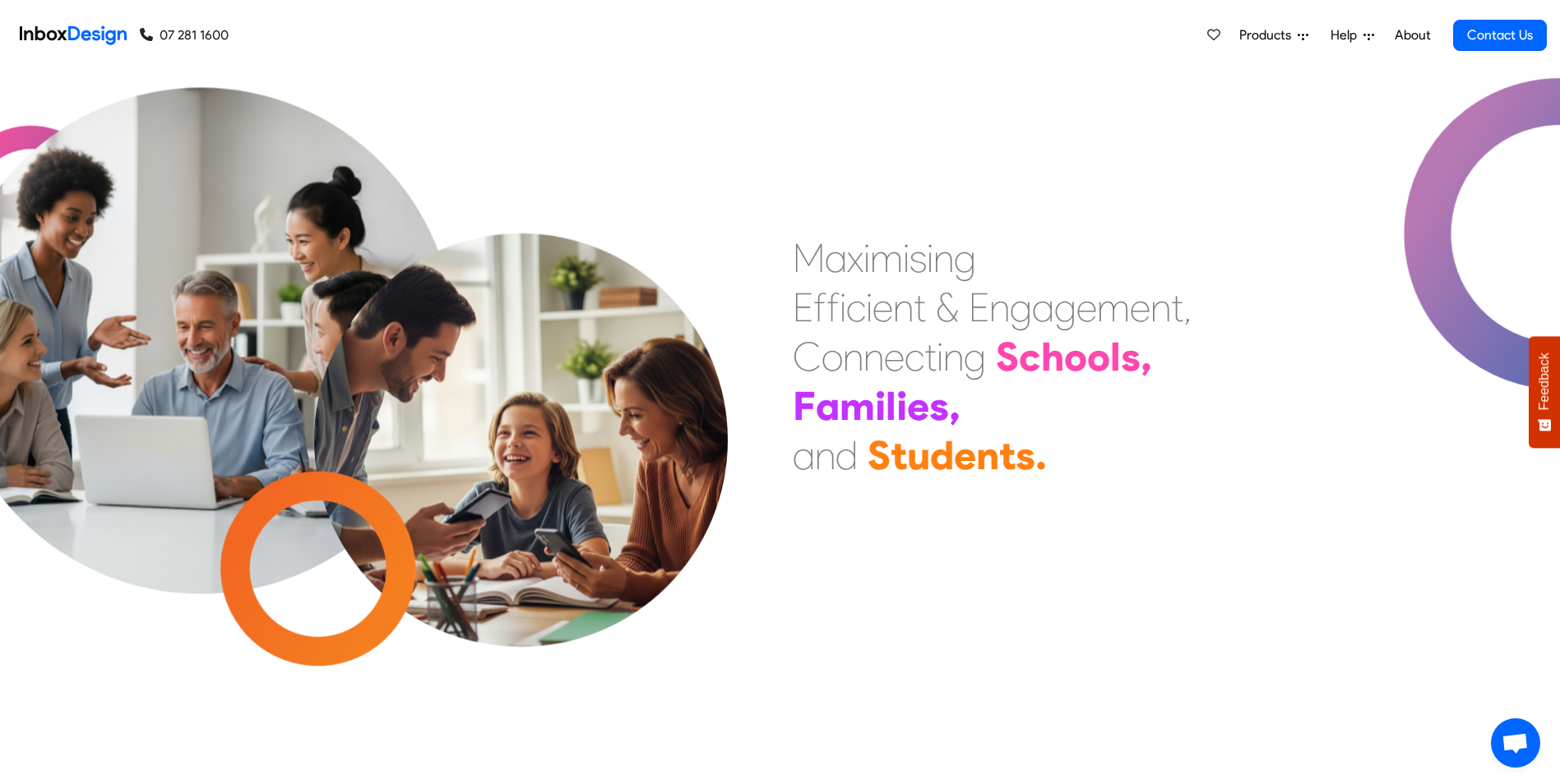
scroll to position [0, 0]
